Goal: Task Accomplishment & Management: Manage account settings

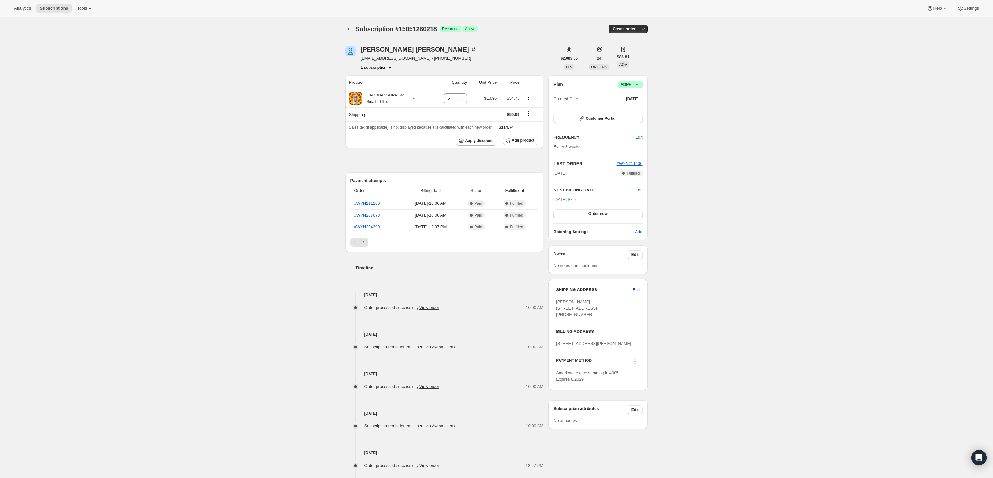
click at [637, 290] on span "Edit" at bounding box center [636, 290] width 7 height 6
select select "CA"
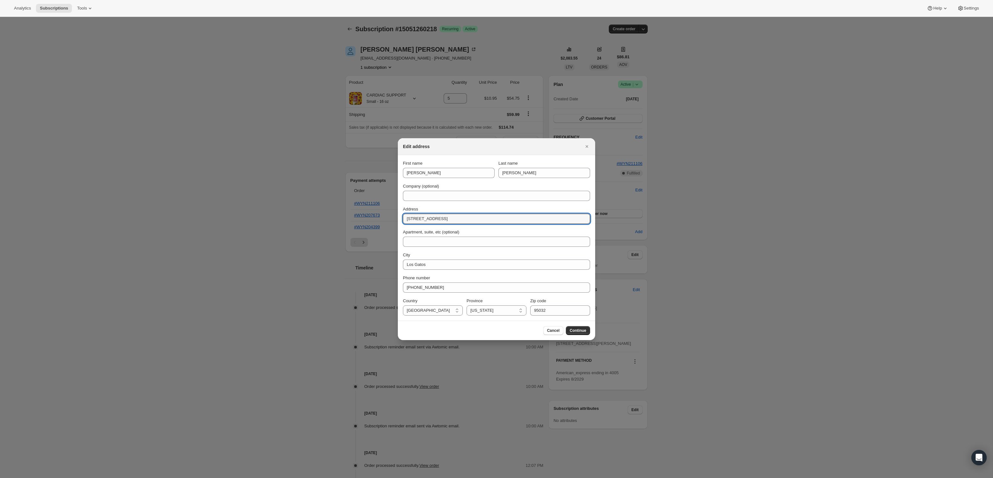
drag, startPoint x: 463, startPoint y: 219, endPoint x: 395, endPoint y: 216, distance: 67.3
click at [466, 217] on input "[STREET_ADDRESS]" at bounding box center [496, 219] width 187 height 10
type input "[STREET_ADDRESS]"
click at [447, 241] on input "Apartment, suite, etc (optional)" at bounding box center [496, 242] width 187 height 10
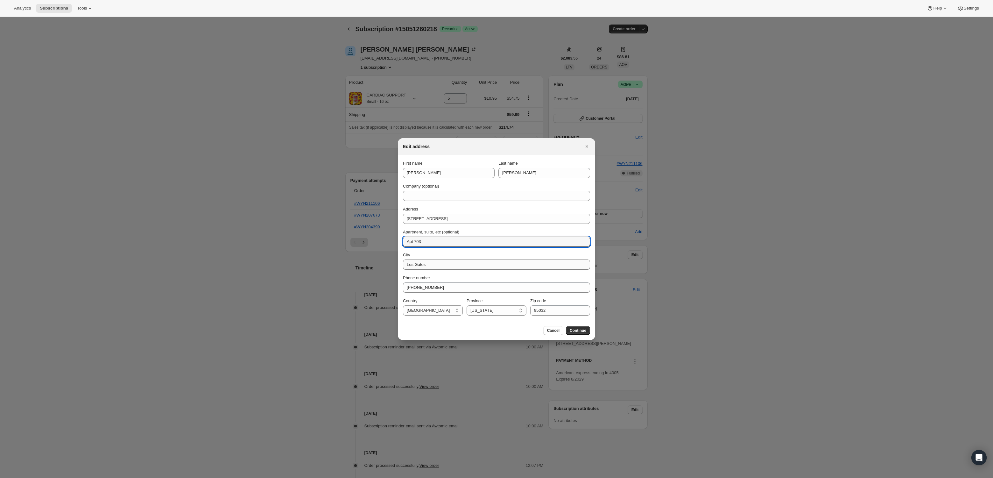
type input "Apt 703"
click at [428, 265] on input "Los Gatos" at bounding box center [496, 265] width 187 height 10
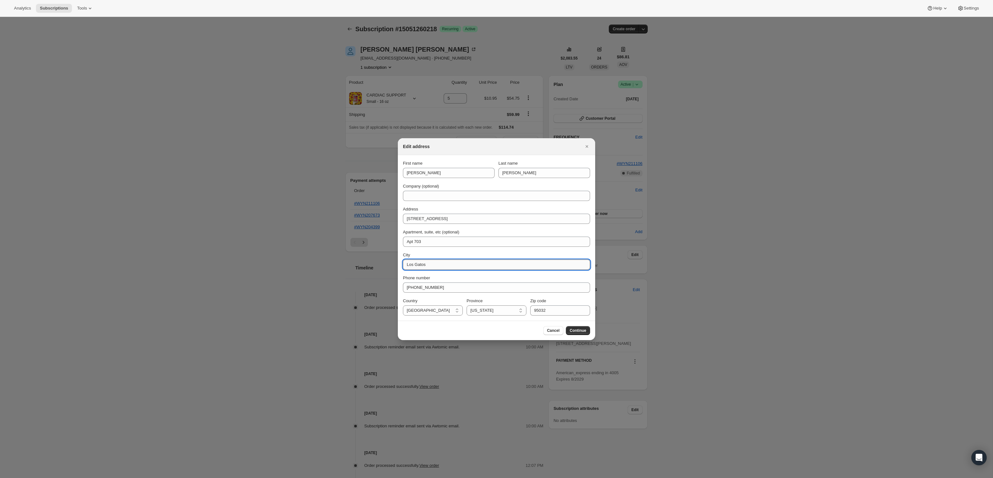
click at [428, 265] on input "Los Gatos" at bounding box center [496, 265] width 187 height 10
type input "[GEOGRAPHIC_DATA]"
click at [559, 310] on input "95032" at bounding box center [560, 310] width 60 height 10
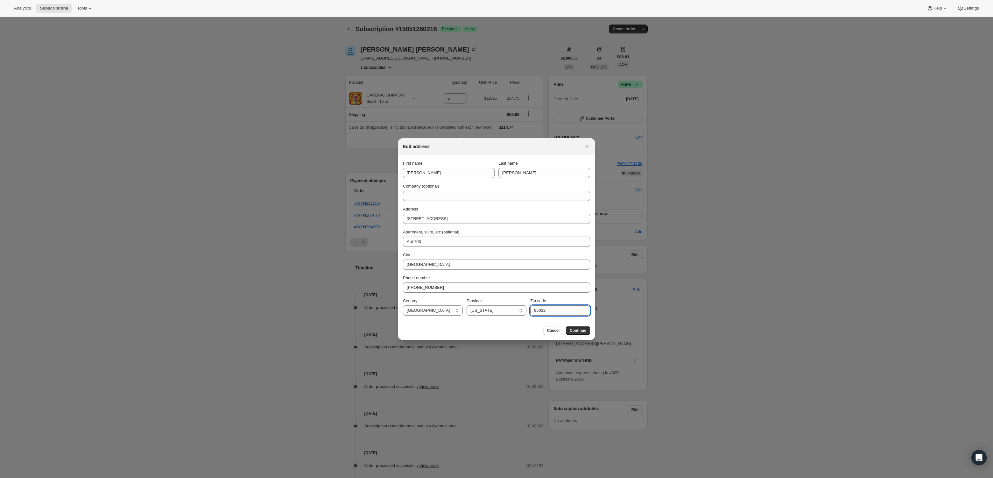
click at [559, 310] on input "95032" at bounding box center [560, 310] width 60 height 10
type input "34108"
click at [517, 312] on select "[US_STATE] [US_STATE] [US_STATE] [US_STATE] [US_STATE] Armed Forces Americas Ar…" at bounding box center [497, 310] width 60 height 10
select select "FL"
click at [467, 305] on select "[US_STATE] [US_STATE] [US_STATE] [US_STATE] [US_STATE] Armed Forces Americas Ar…" at bounding box center [497, 310] width 60 height 10
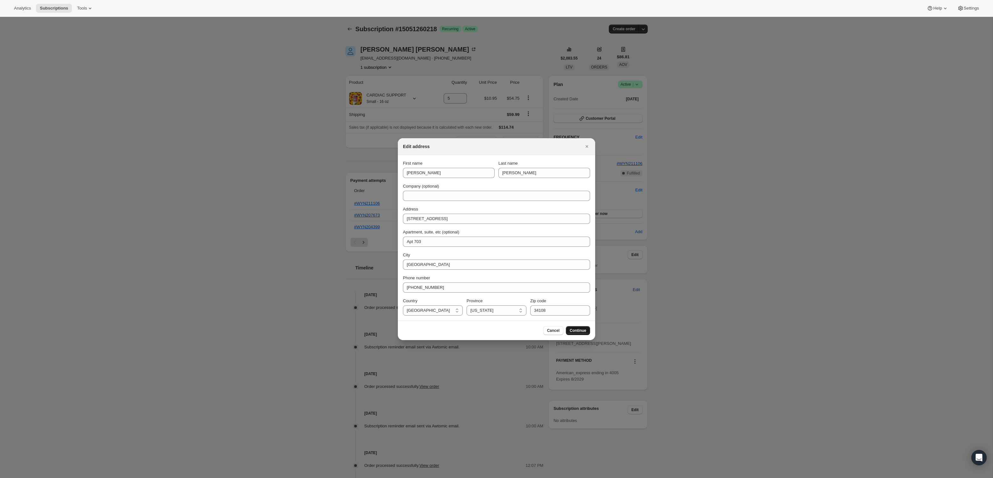
click at [579, 332] on span "Continue" at bounding box center [578, 330] width 17 height 5
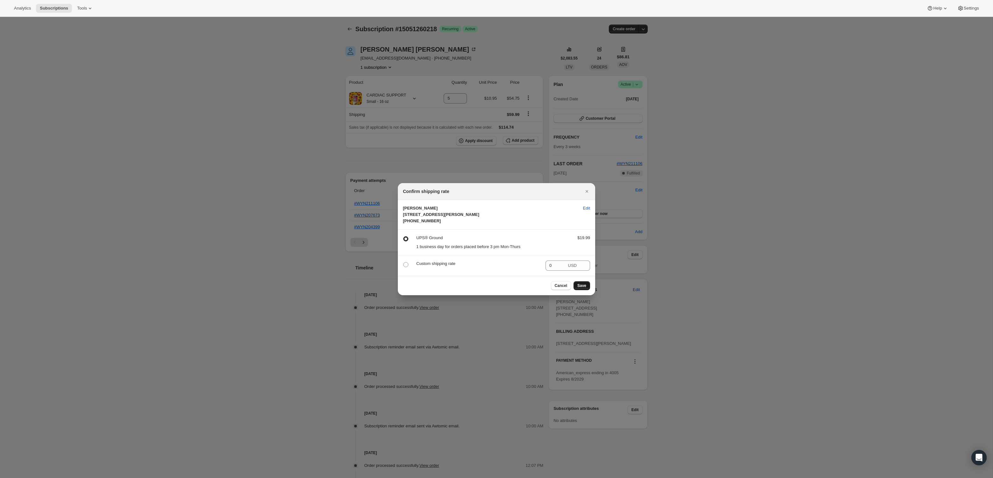
click at [583, 288] on span "Save" at bounding box center [582, 285] width 9 height 5
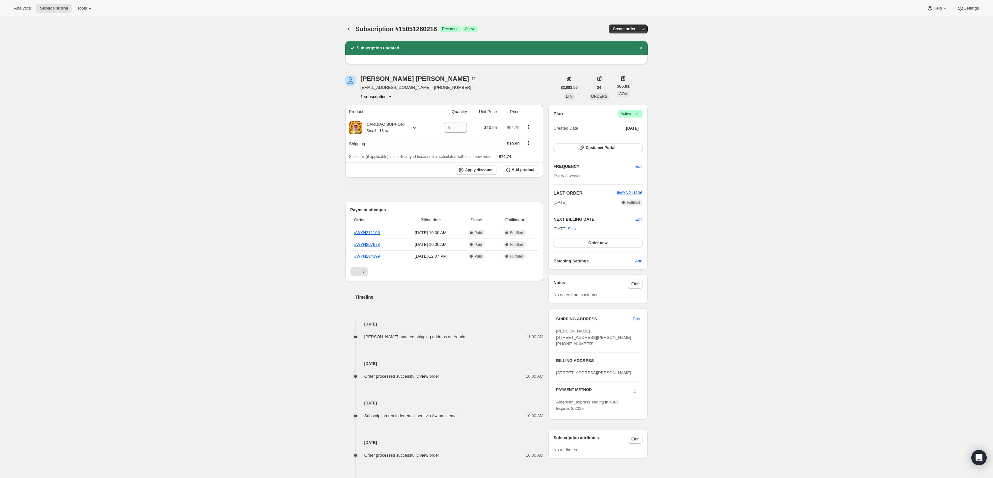
click at [270, 69] on div "Subscription #15051260218. This page is ready Subscription #15051260218 Success…" at bounding box center [496, 277] width 993 height 520
click at [701, 132] on div "Subscription #15051260218. This page is ready Subscription #15051260218 Success…" at bounding box center [496, 277] width 993 height 520
click at [474, 73] on div "[PERSON_NAME] [EMAIL_ADDRESS][DOMAIN_NAME] · [PHONE_NUMBER] 1 subscription $2,0…" at bounding box center [494, 291] width 308 height 452
click at [217, 57] on div "Subscription #15051260218. This page is ready Subscription #15051260218 Success…" at bounding box center [496, 277] width 993 height 520
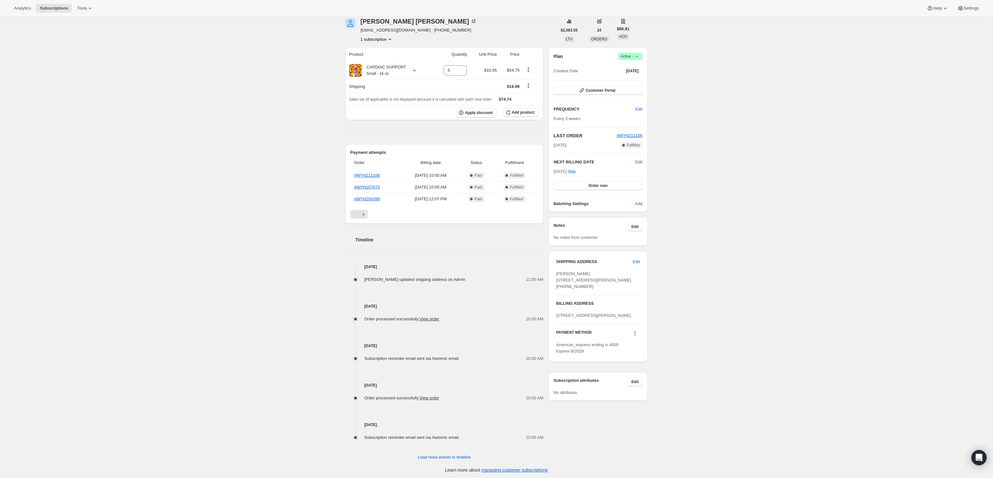
scroll to position [58, 0]
drag, startPoint x: 739, startPoint y: 276, endPoint x: 760, endPoint y: 237, distance: 44.2
click at [741, 276] on div "Subscription #15051260218. This page is ready Subscription #15051260218 Success…" at bounding box center [496, 219] width 993 height 520
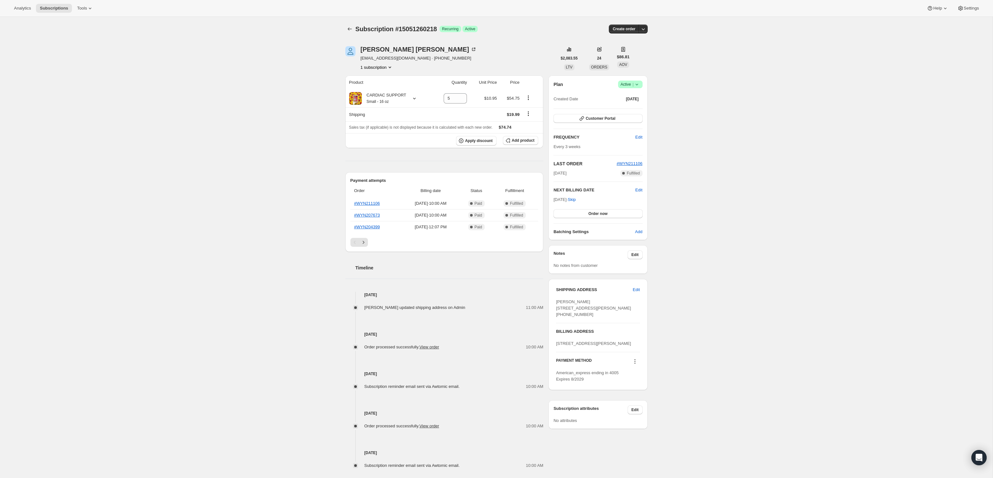
drag, startPoint x: 557, startPoint y: 308, endPoint x: 592, endPoint y: 322, distance: 37.7
click at [592, 318] on div "[PERSON_NAME] [STREET_ADDRESS][PERSON_NAME] [PHONE_NUMBER]" at bounding box center [598, 308] width 84 height 19
drag, startPoint x: 295, startPoint y: 215, endPoint x: 280, endPoint y: 194, distance: 26.2
click at [295, 215] on div "Subscription #15051260218. This page is ready Subscription #15051260218 Success…" at bounding box center [496, 262] width 993 height 491
click at [151, 86] on div "Subscription #15051260218. This page is ready Subscription #15051260218 Success…" at bounding box center [496, 262] width 993 height 491
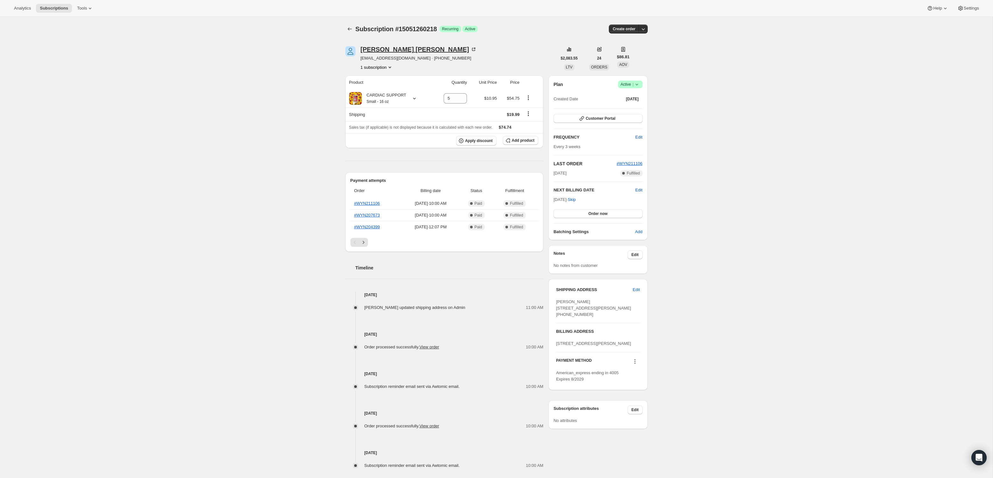
click at [373, 47] on div "Nancy Zerella" at bounding box center [419, 49] width 116 height 6
